Goal: Task Accomplishment & Management: Use online tool/utility

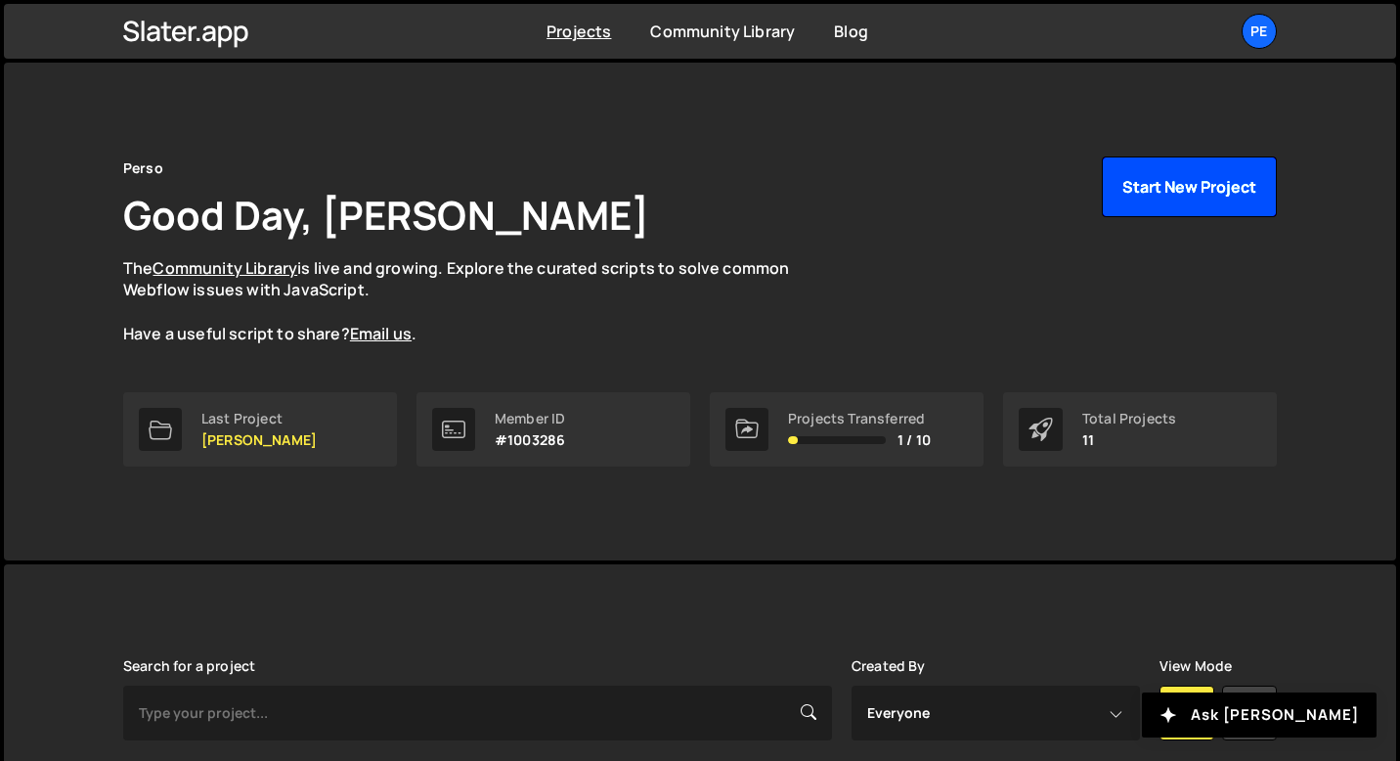
click at [1136, 193] on button "Start New Project" at bounding box center [1189, 186] width 175 height 61
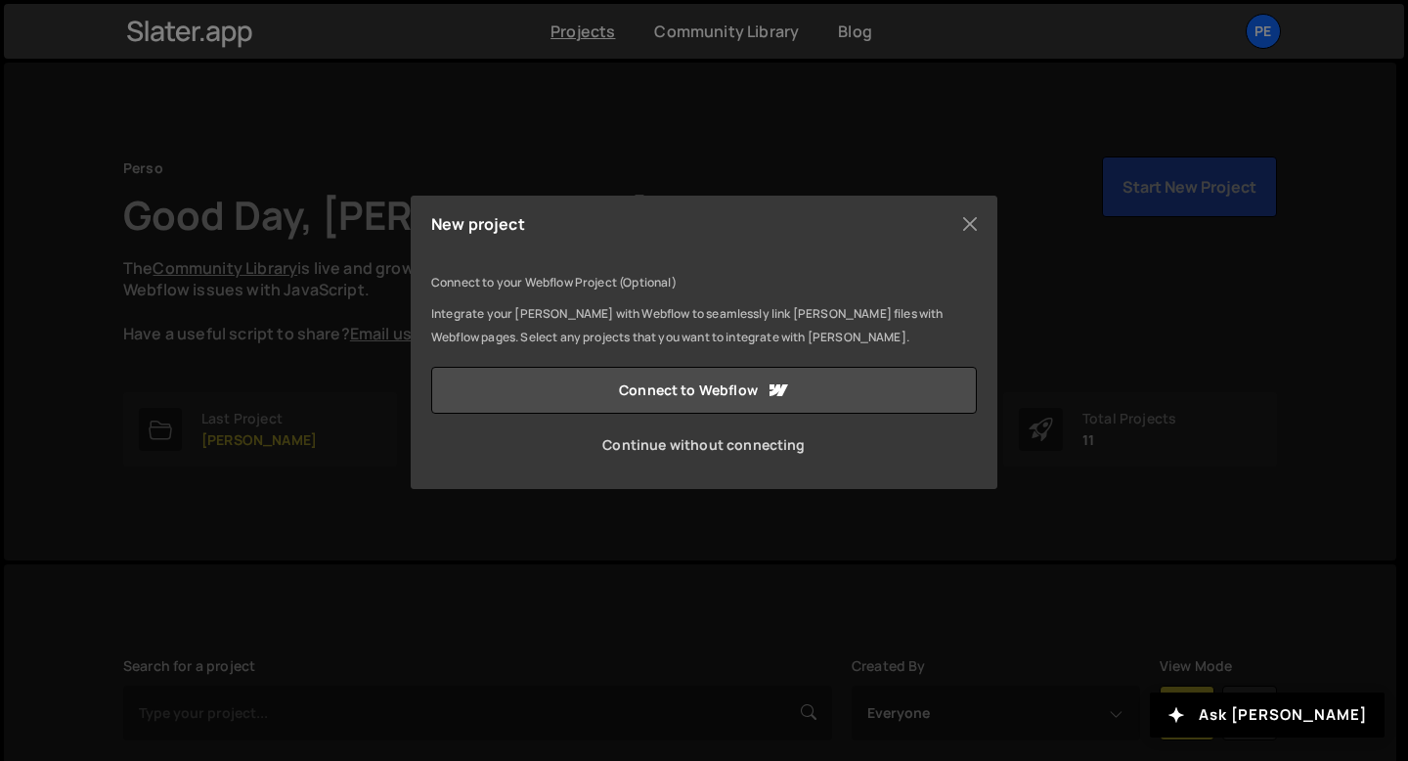
click at [680, 448] on link "Continue without connecting" at bounding box center [703, 444] width 545 height 47
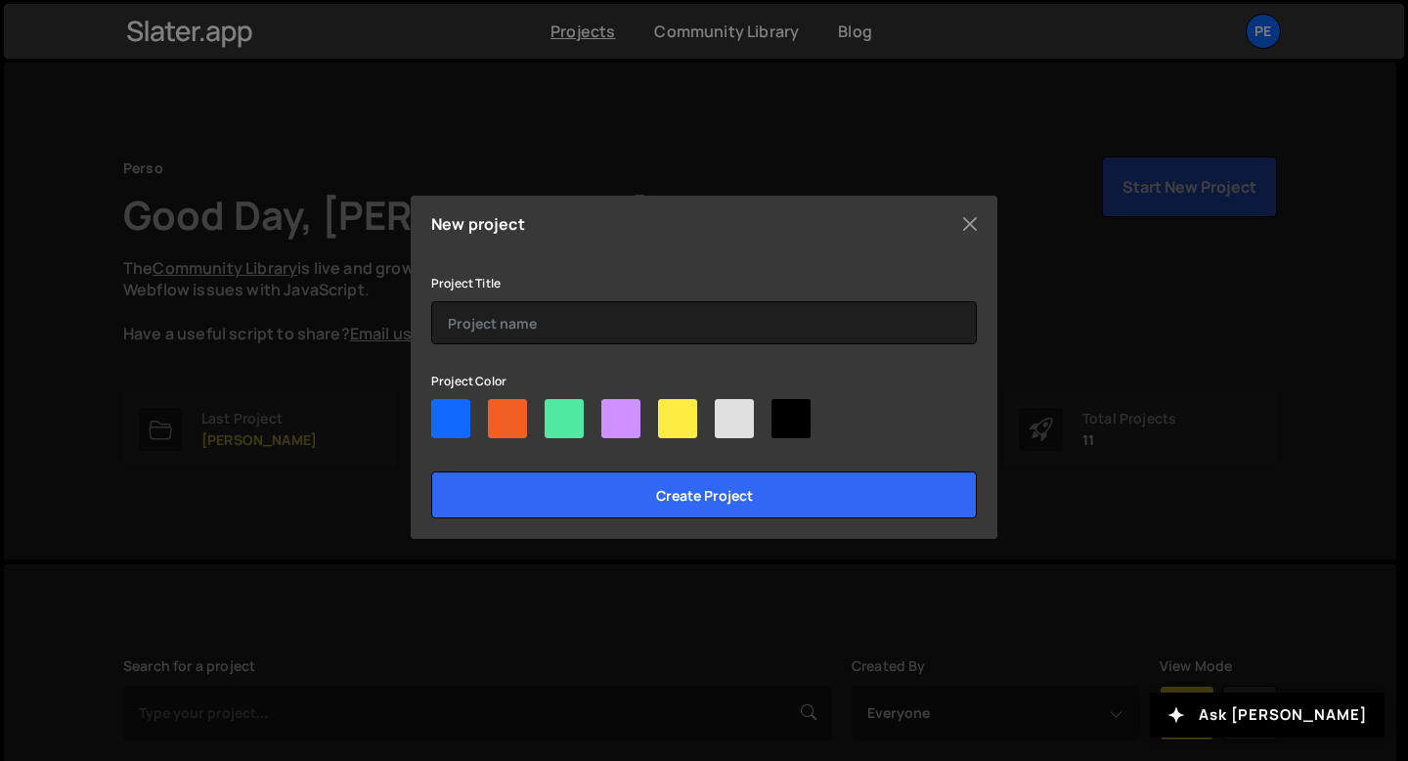
click at [464, 426] on div at bounding box center [450, 418] width 39 height 39
click at [444, 412] on input"] "radio" at bounding box center [437, 405] width 13 height 13
radio input"] "true"
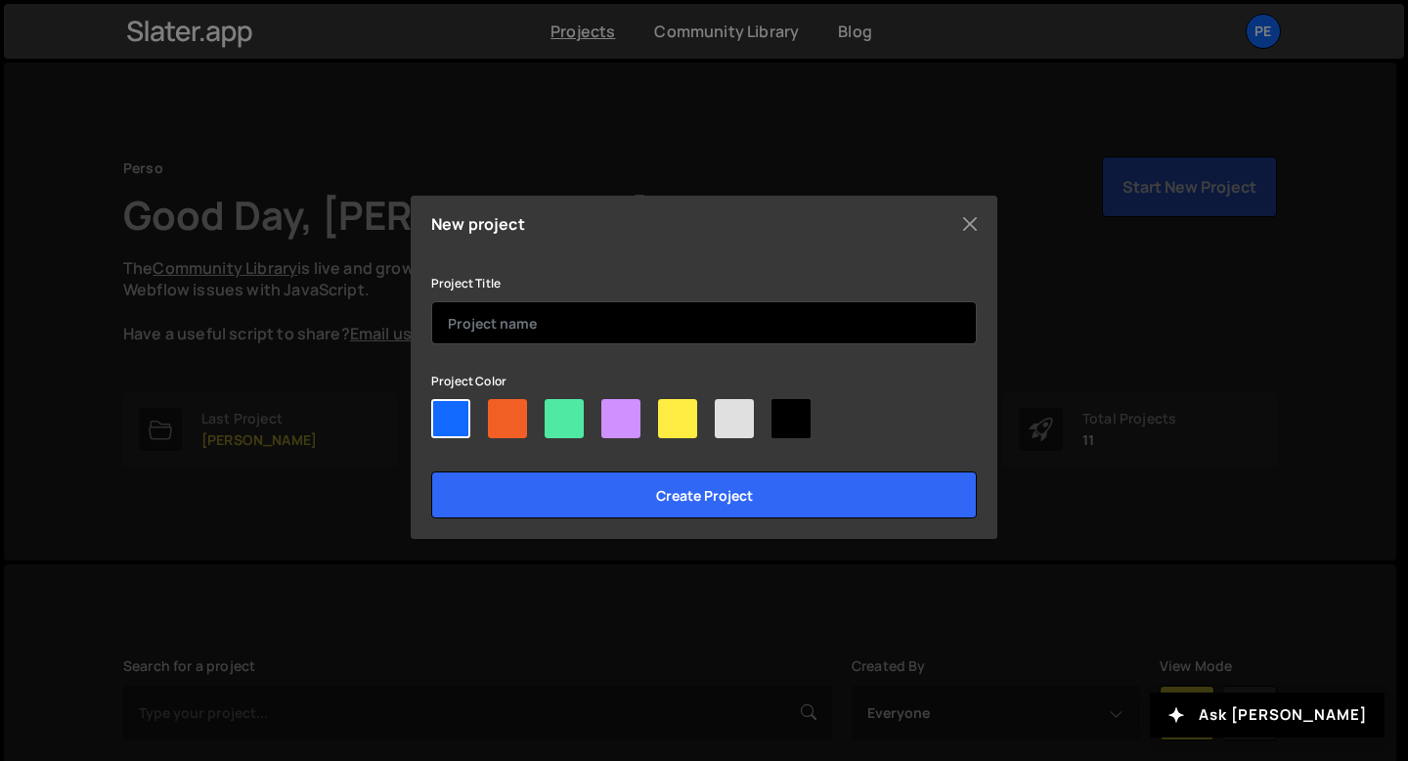
click at [487, 332] on input "text" at bounding box center [703, 322] width 545 height 43
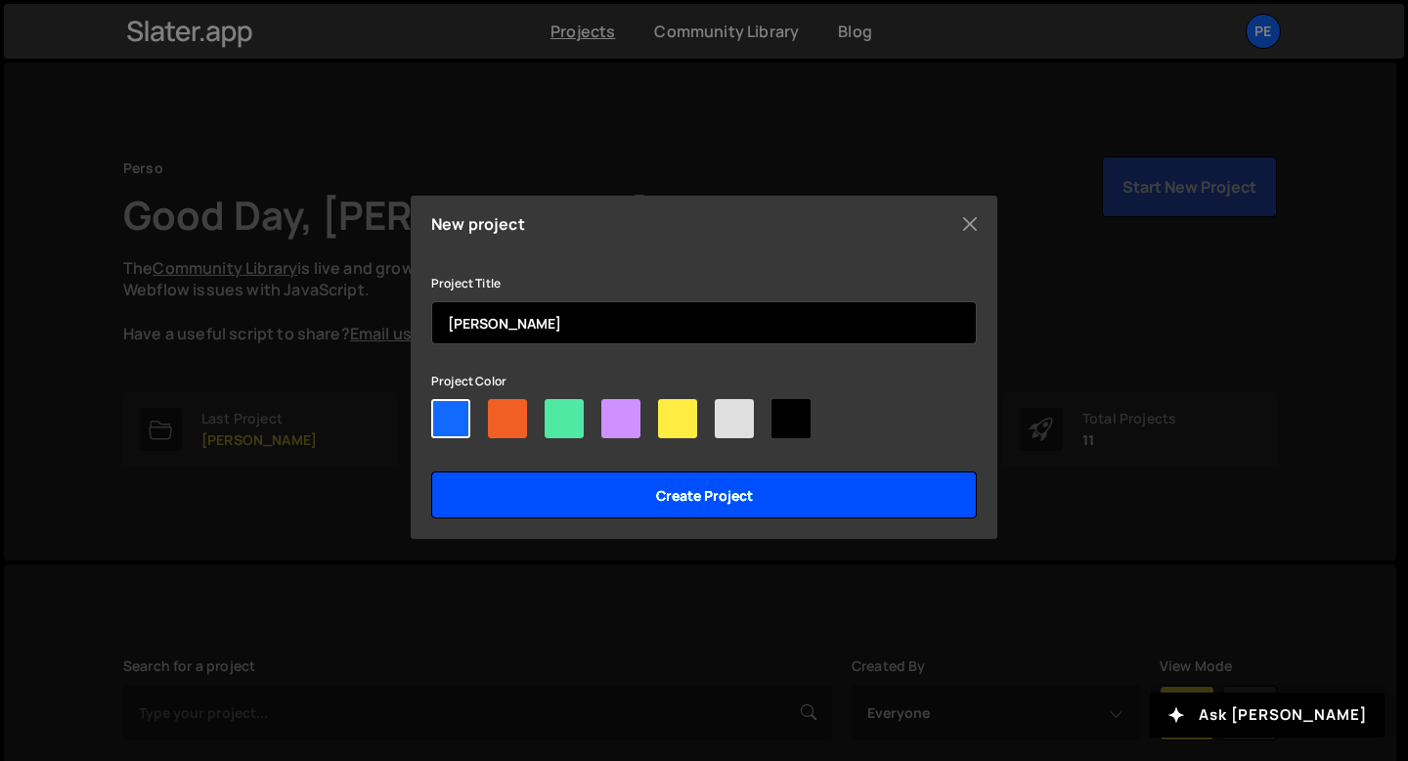
type input "[PERSON_NAME]"
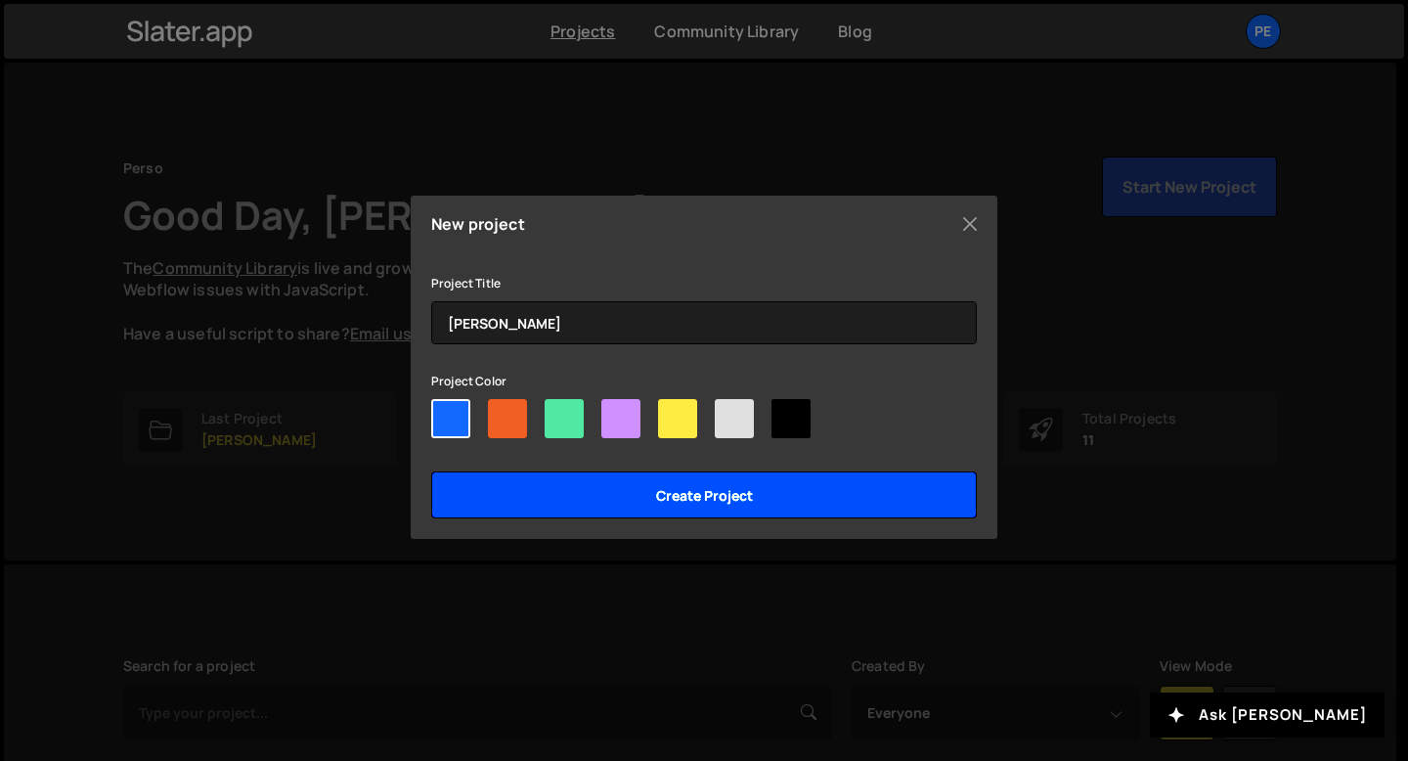
click at [566, 486] on input "Create project" at bounding box center [703, 494] width 545 height 47
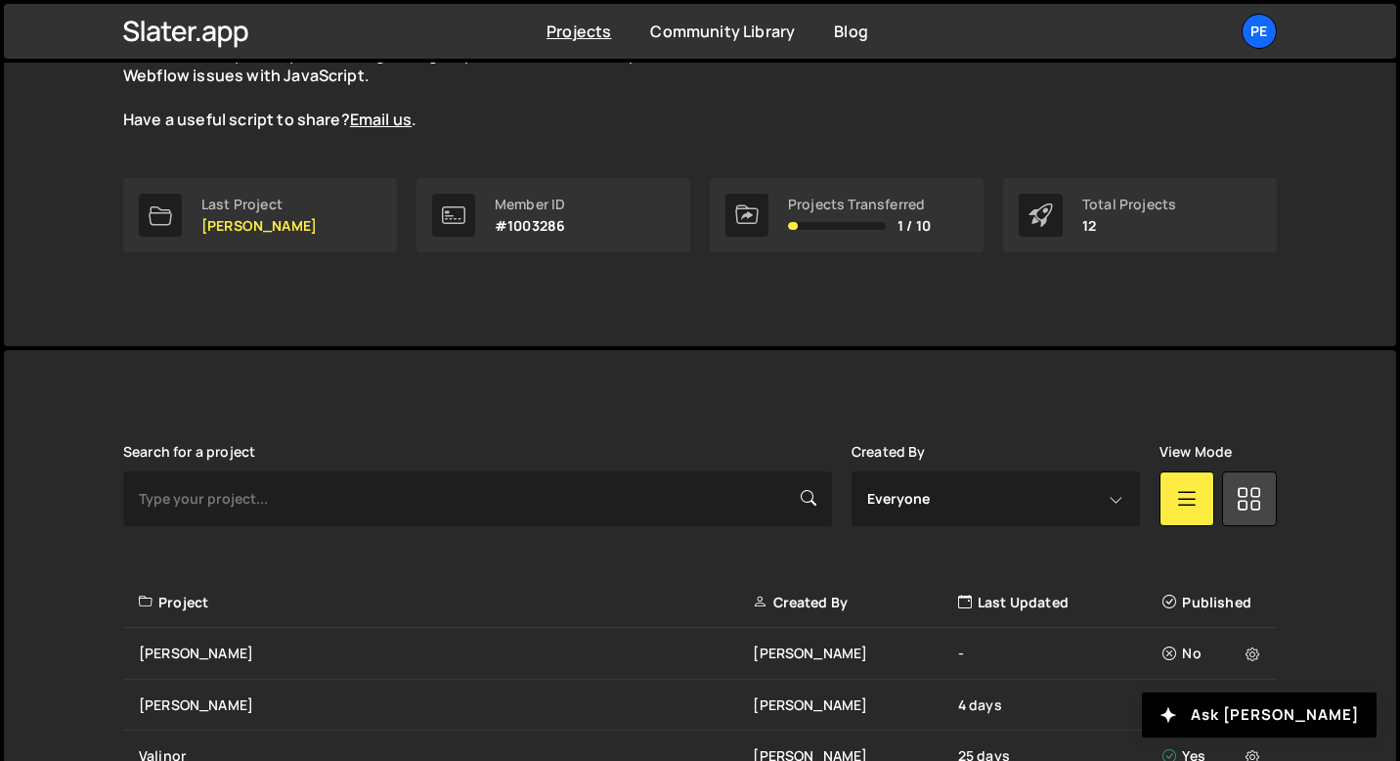
scroll to position [270, 0]
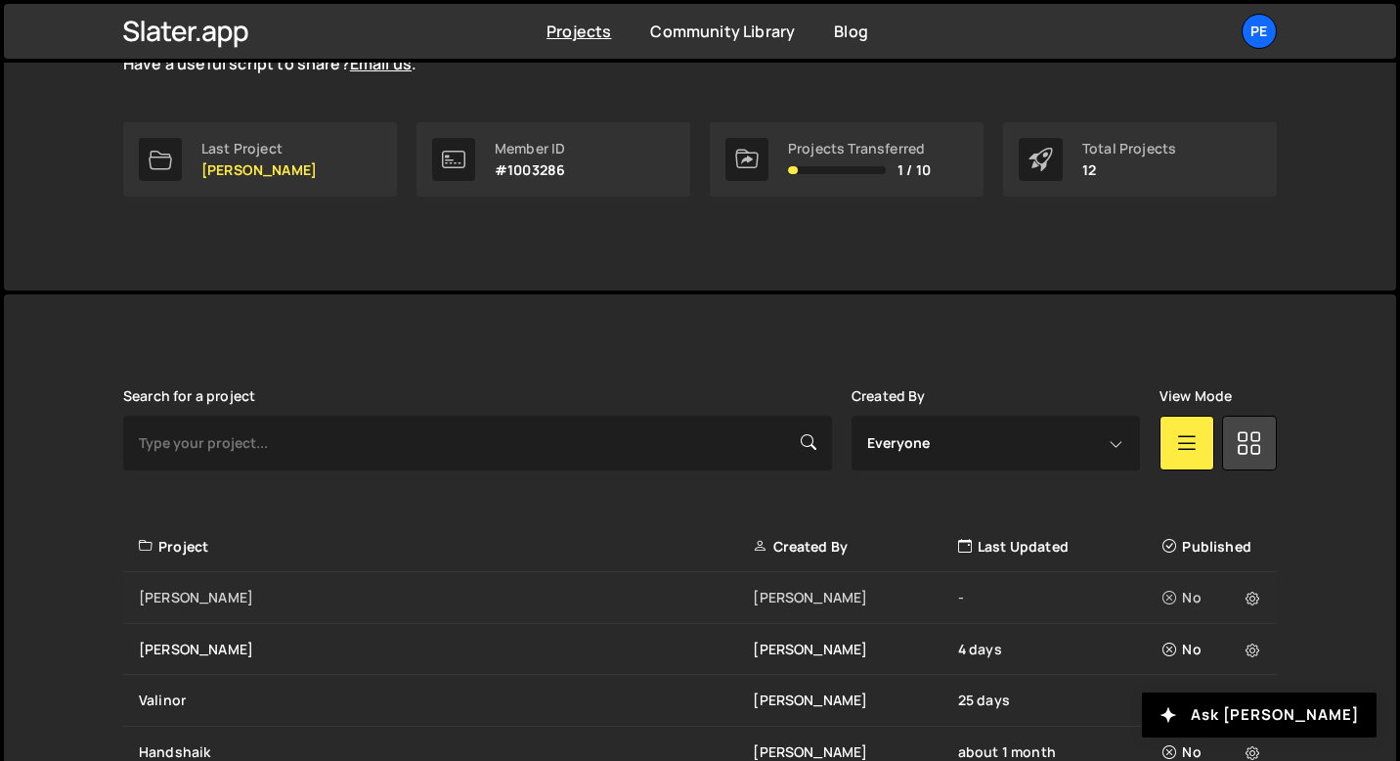
click at [394, 588] on div "[PERSON_NAME]" at bounding box center [446, 597] width 614 height 20
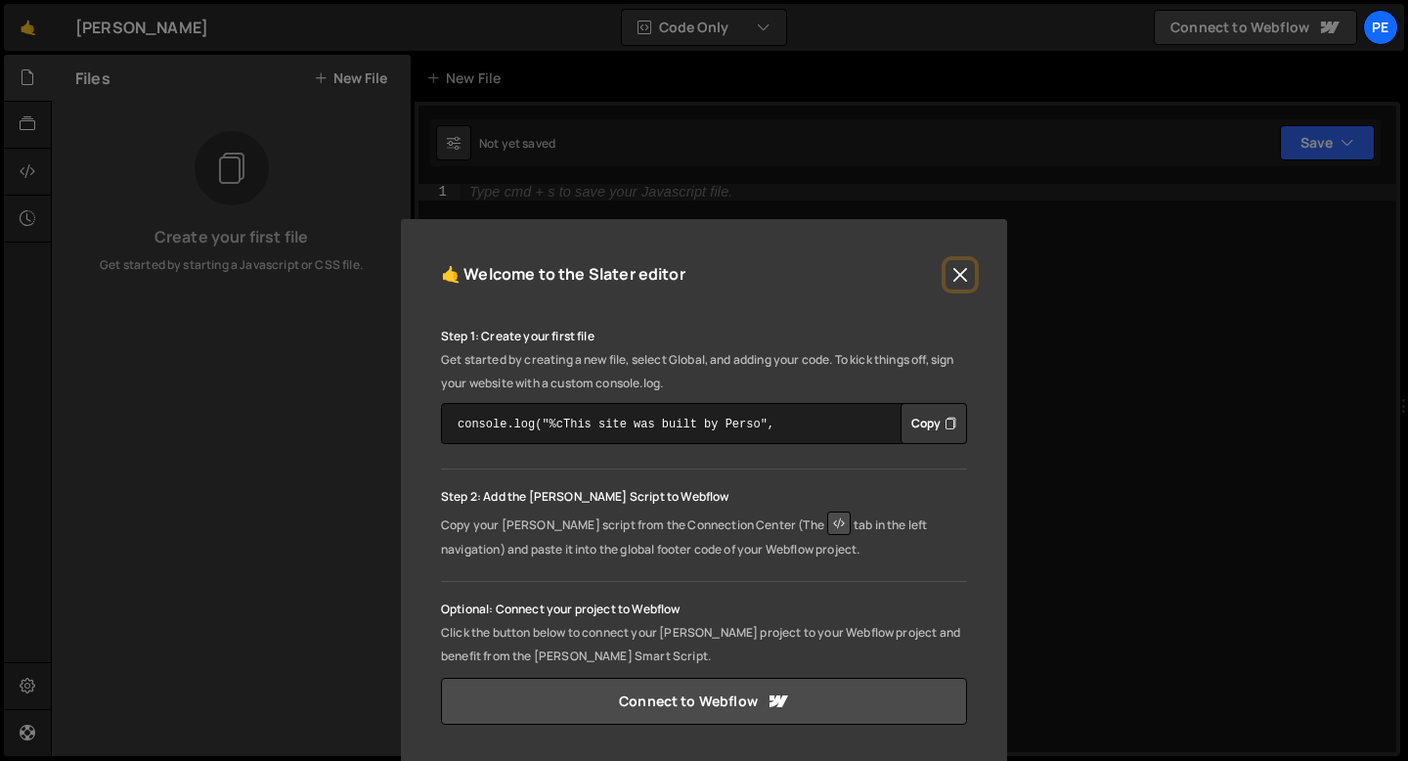
click at [954, 274] on button "Close" at bounding box center [959, 274] width 29 height 29
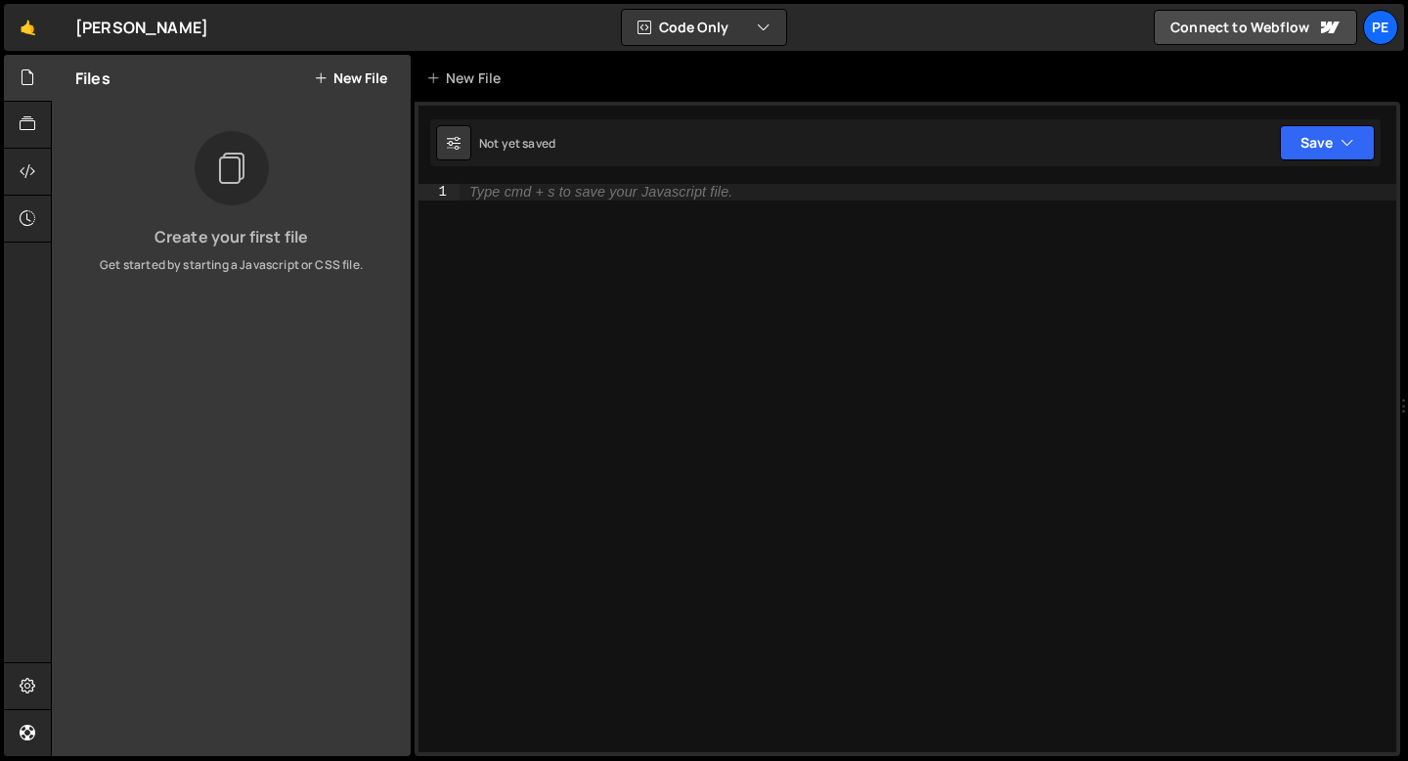
click at [361, 81] on button "New File" at bounding box center [350, 78] width 73 height 16
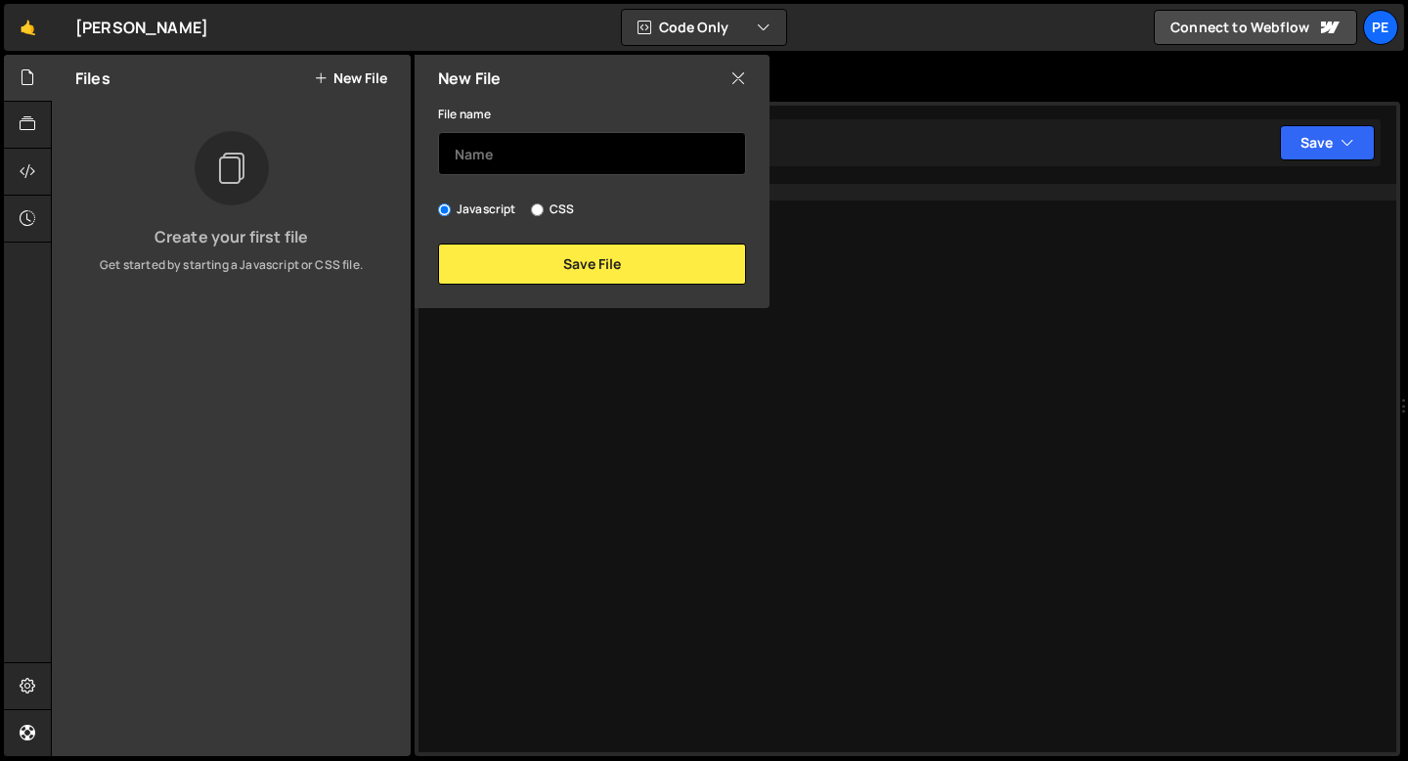
click at [484, 153] on input "text" at bounding box center [592, 153] width 308 height 43
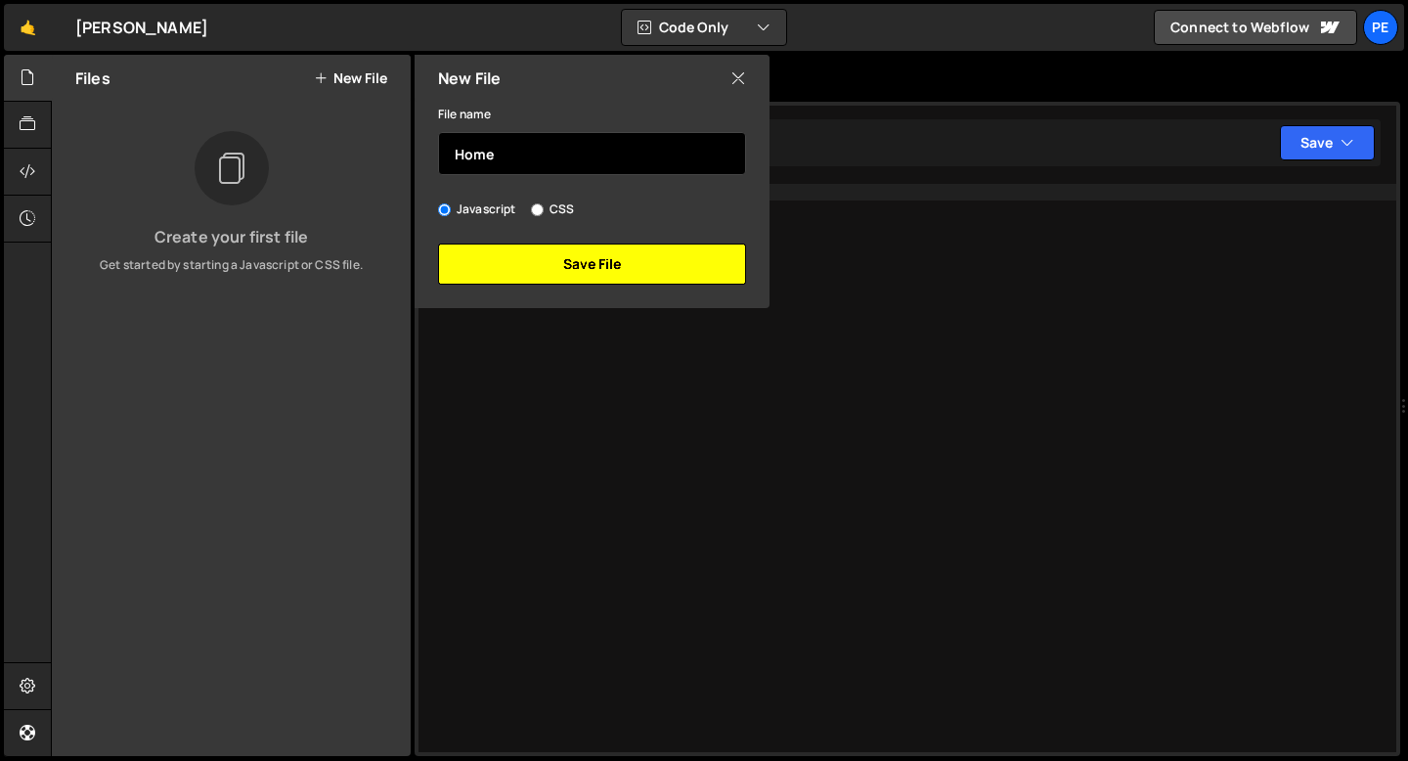
type input "Home"
click at [500, 262] on button "Save File" at bounding box center [592, 263] width 308 height 41
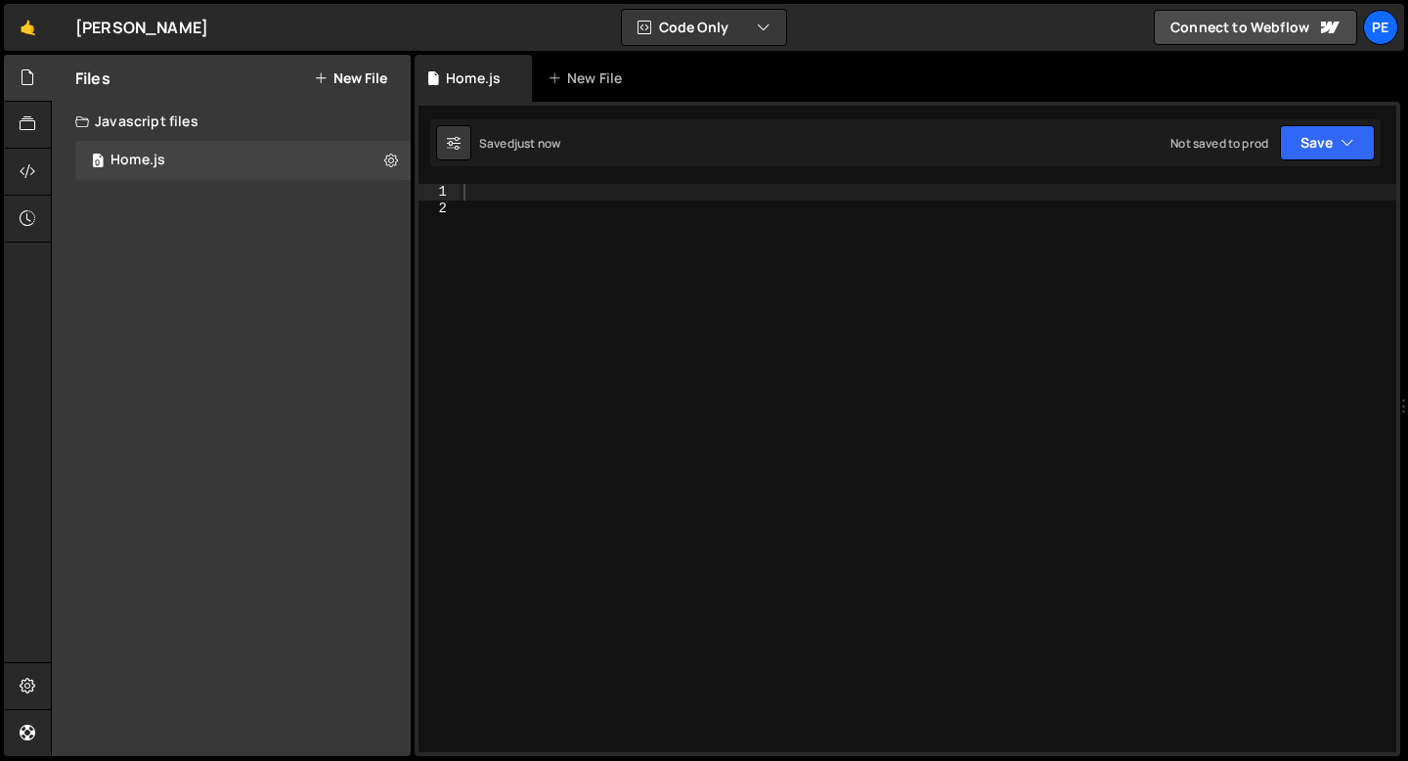
click at [375, 82] on button "New File" at bounding box center [350, 78] width 73 height 16
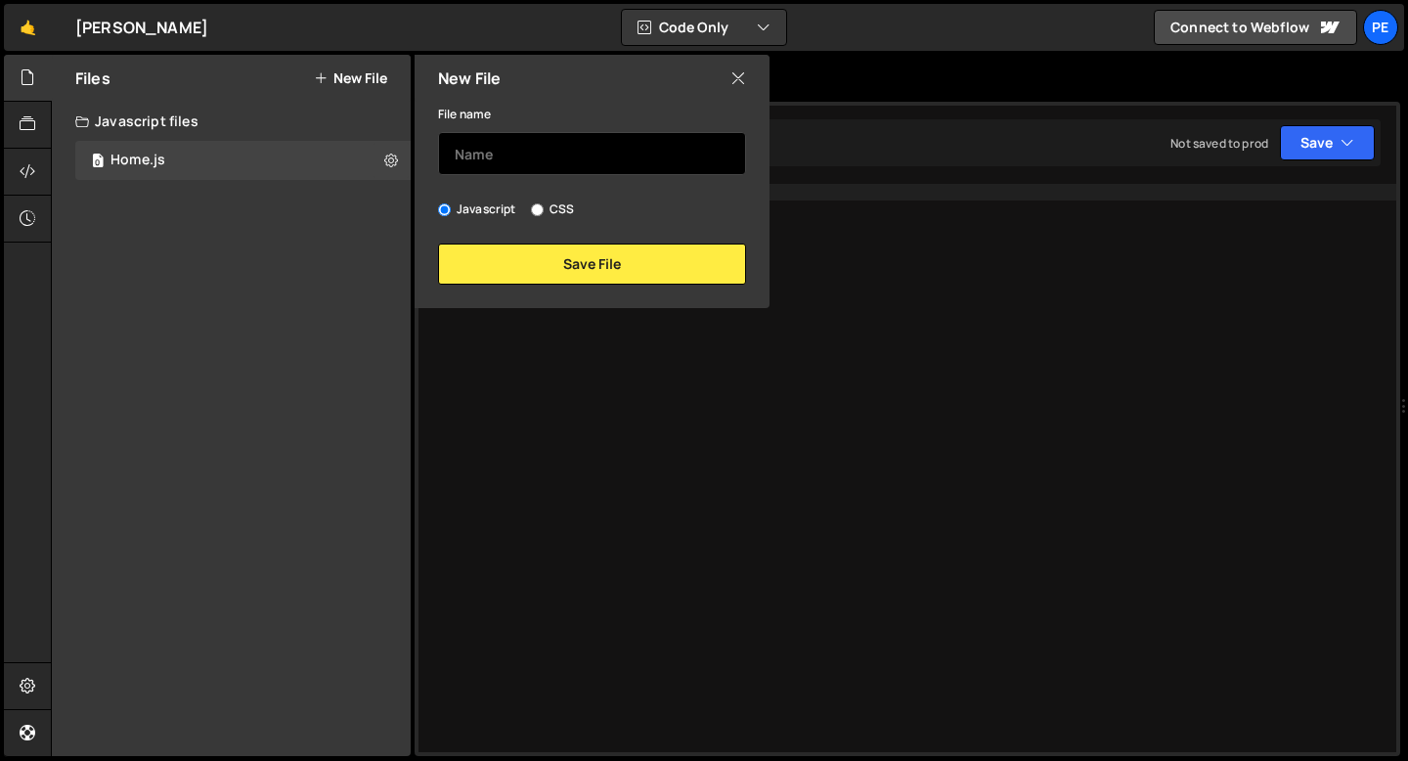
click at [489, 152] on input "text" at bounding box center [592, 153] width 308 height 43
type input "Global"
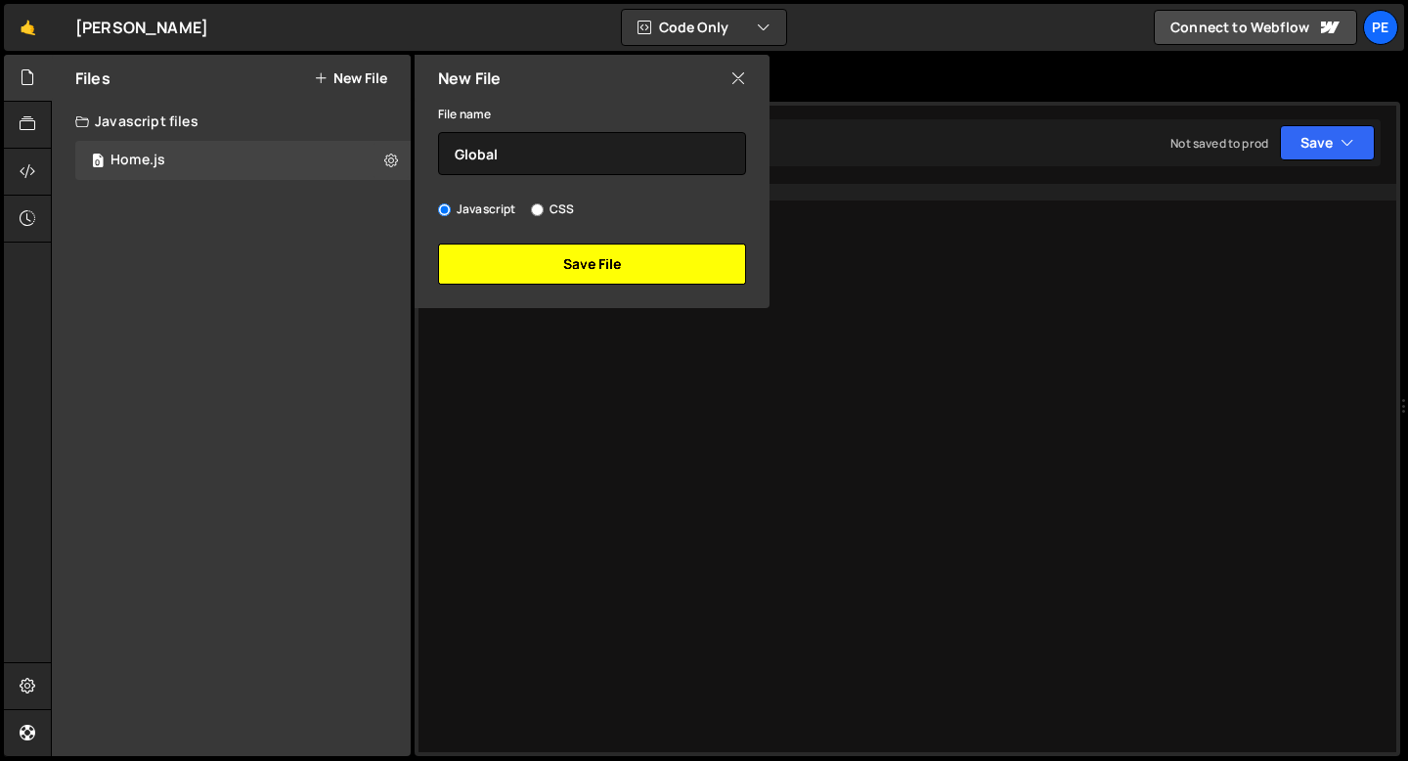
click at [496, 259] on button "Save File" at bounding box center [592, 263] width 308 height 41
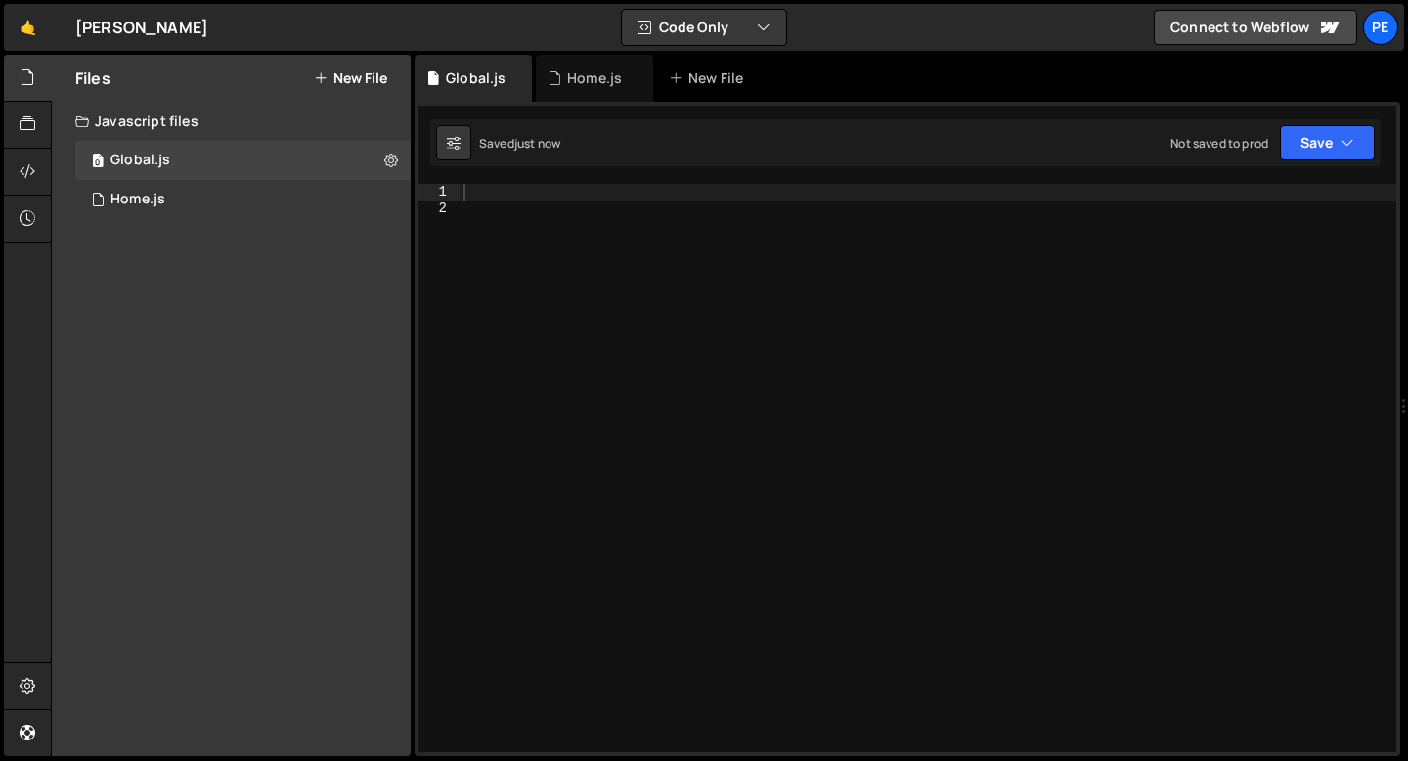
click at [350, 78] on button "New File" at bounding box center [350, 78] width 73 height 16
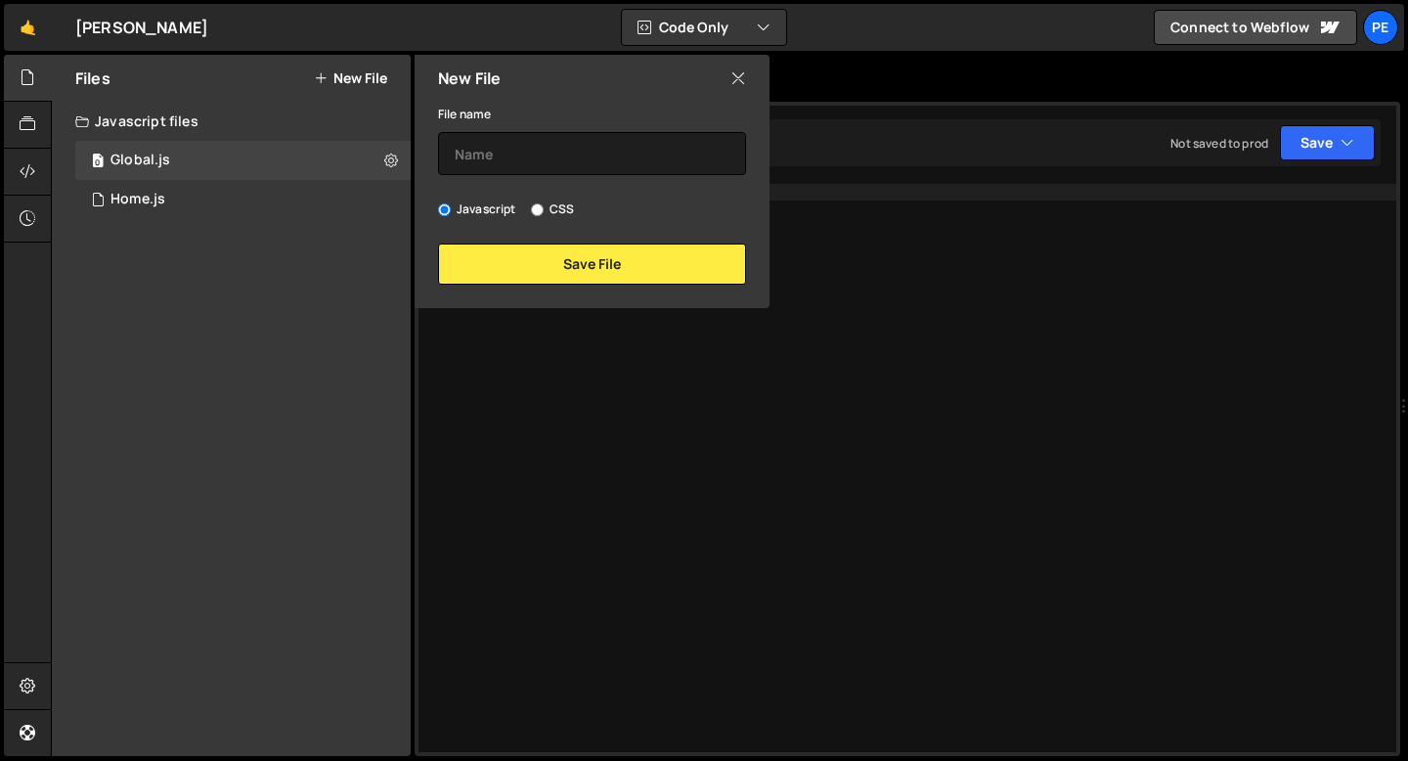
click at [538, 208] on input "CSS" at bounding box center [537, 209] width 13 height 13
radio input "true"
click at [524, 158] on input "text" at bounding box center [592, 153] width 308 height 43
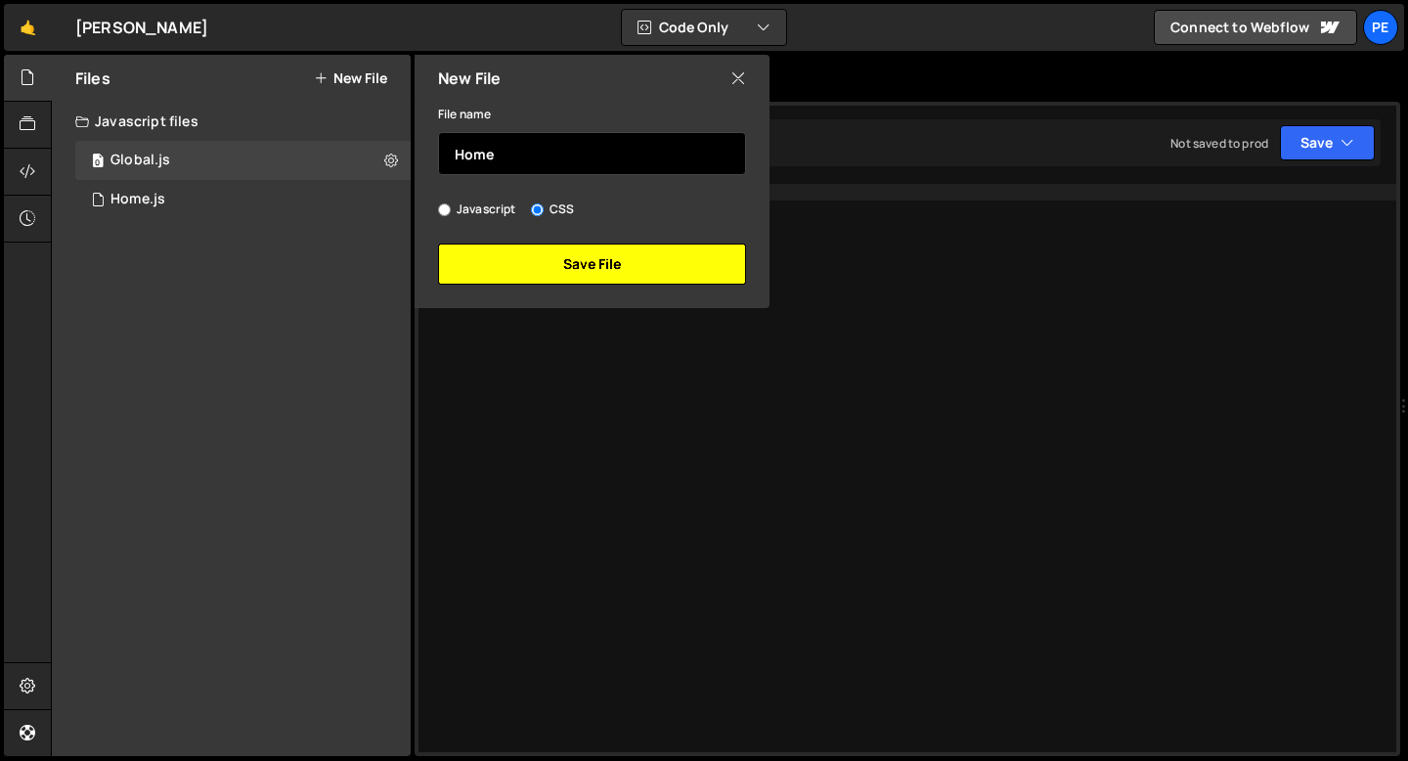
type input "Home"
click at [535, 274] on button "Save File" at bounding box center [592, 263] width 308 height 41
radio input "true"
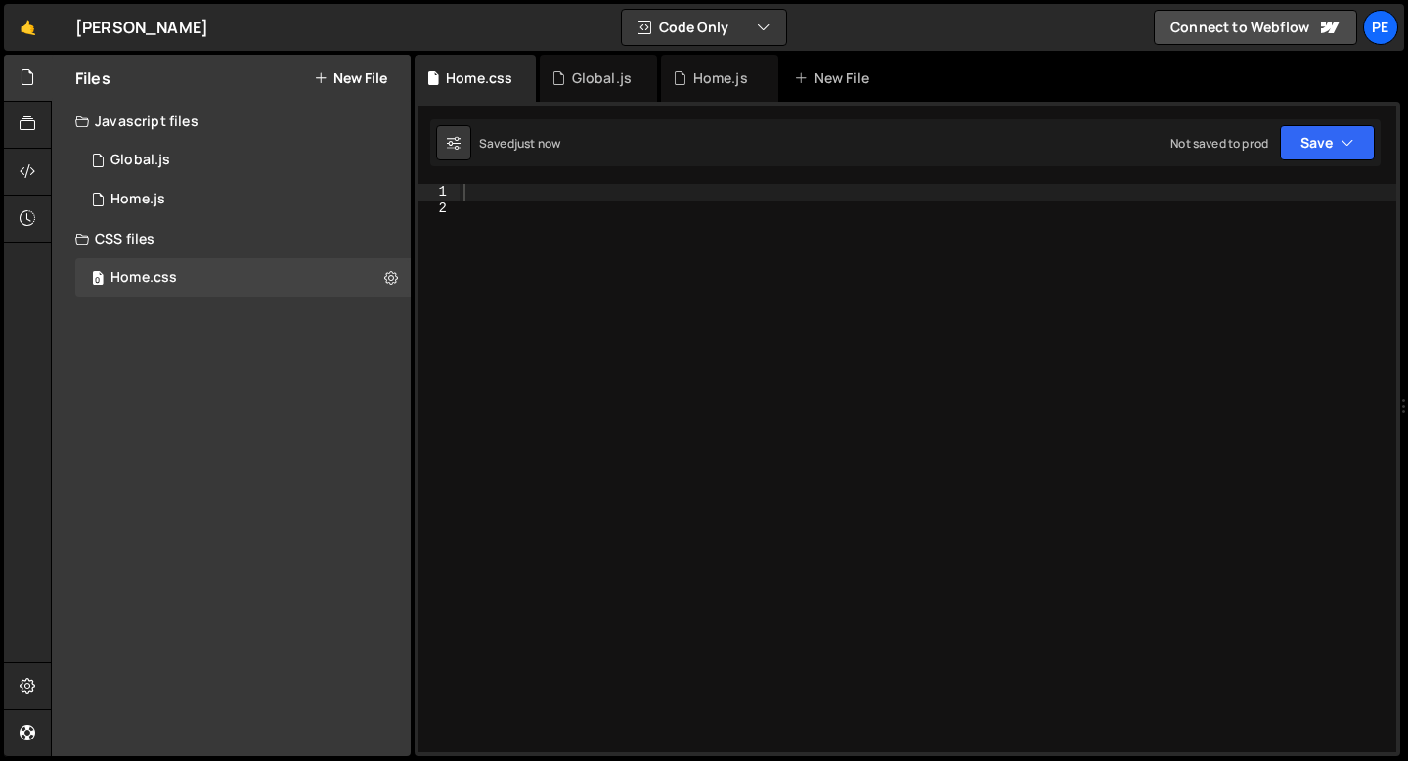
click at [373, 88] on div "Files New File" at bounding box center [231, 78] width 359 height 47
click at [360, 75] on button "New File" at bounding box center [350, 78] width 73 height 16
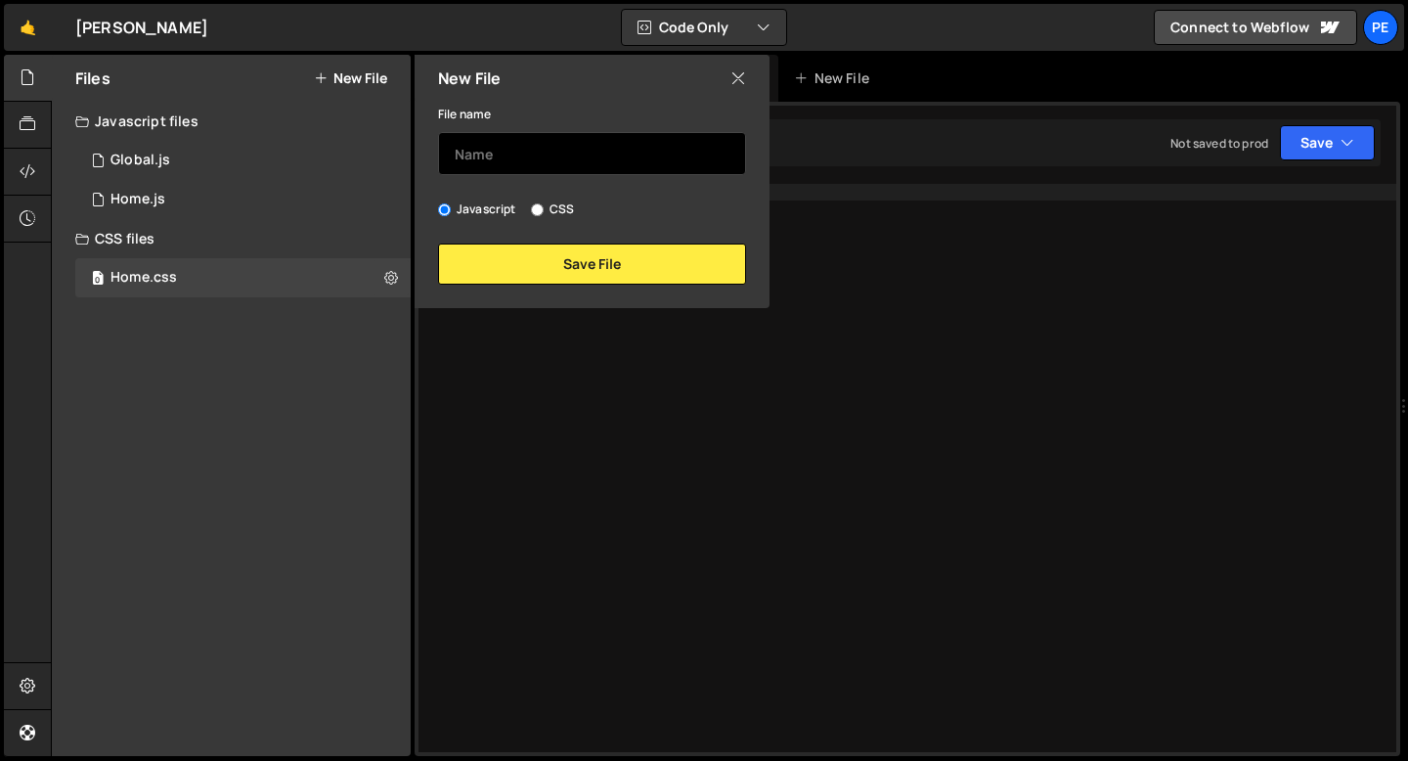
click at [509, 162] on input "text" at bounding box center [592, 153] width 308 height 43
click at [535, 203] on input "CSS" at bounding box center [537, 209] width 13 height 13
radio input "true"
click at [521, 156] on input "text" at bounding box center [592, 153] width 308 height 43
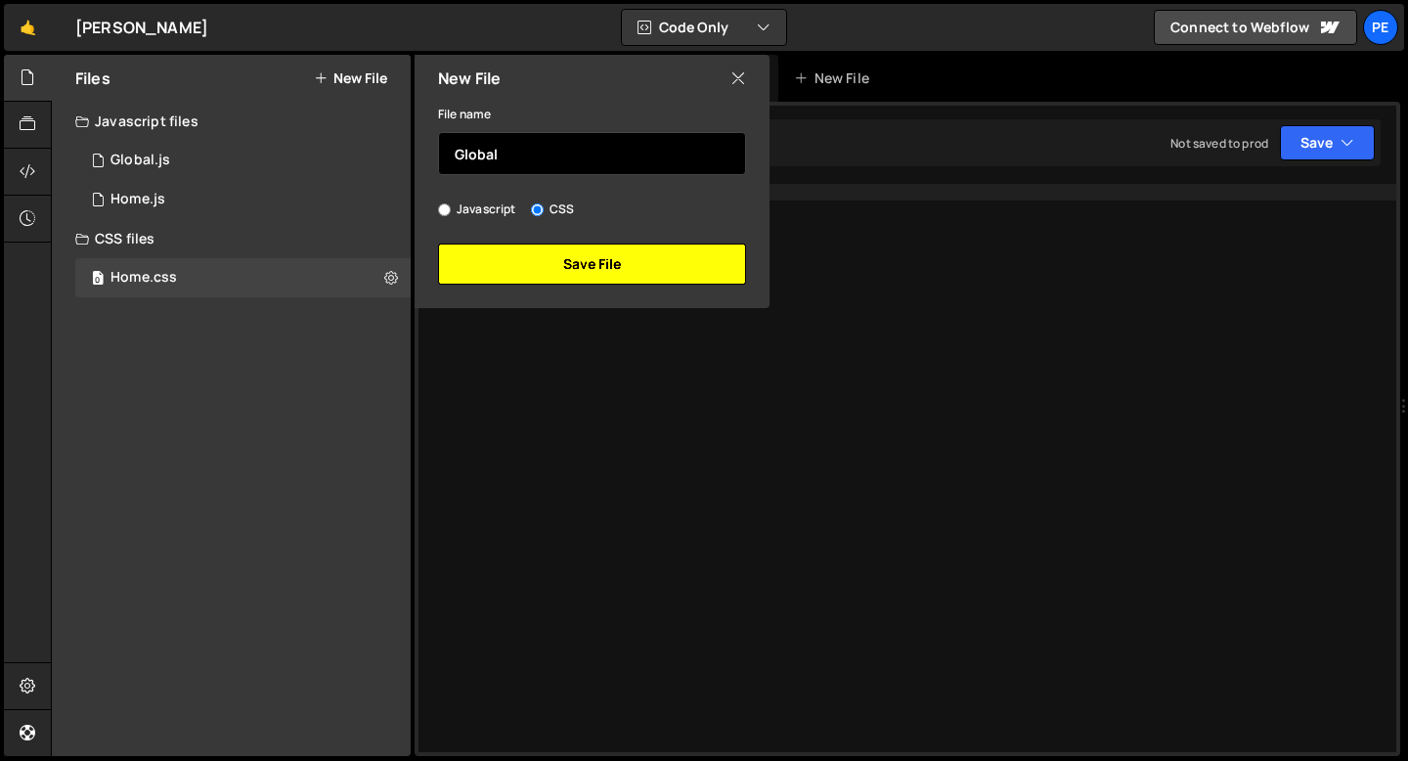
type input "Global"
click at [540, 244] on button "Save File" at bounding box center [592, 263] width 308 height 41
